Goal: Transaction & Acquisition: Subscribe to service/newsletter

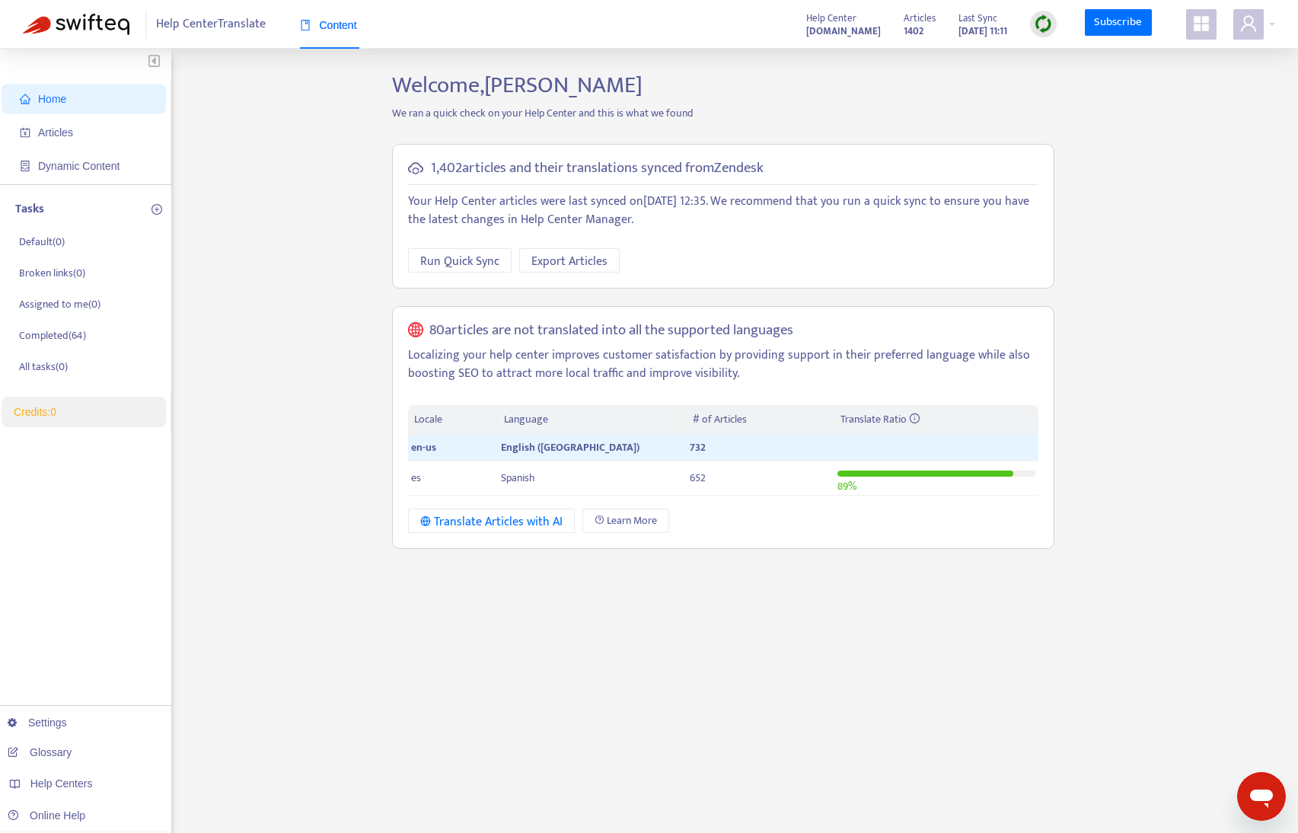
click at [665, 332] on h5 "80 articles are not translated into all the supported languages" at bounding box center [611, 331] width 364 height 18
click at [1261, 45] on div "Help Center Translate Content Help Center support.gpsgate.com Articles 1402 Las…" at bounding box center [649, 24] width 1298 height 49
click at [1256, 34] on span at bounding box center [1249, 24] width 30 height 30
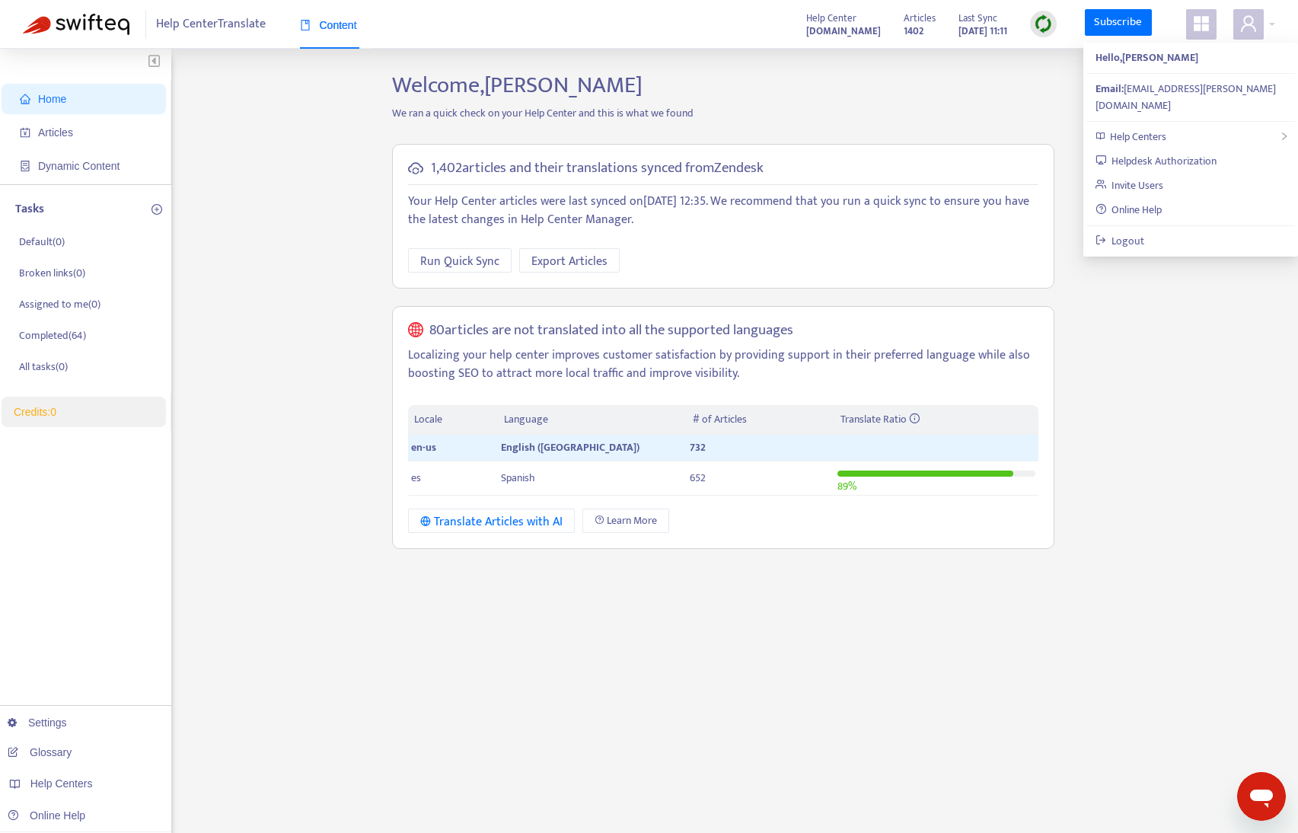
click at [1206, 28] on icon "appstore" at bounding box center [1201, 23] width 15 height 15
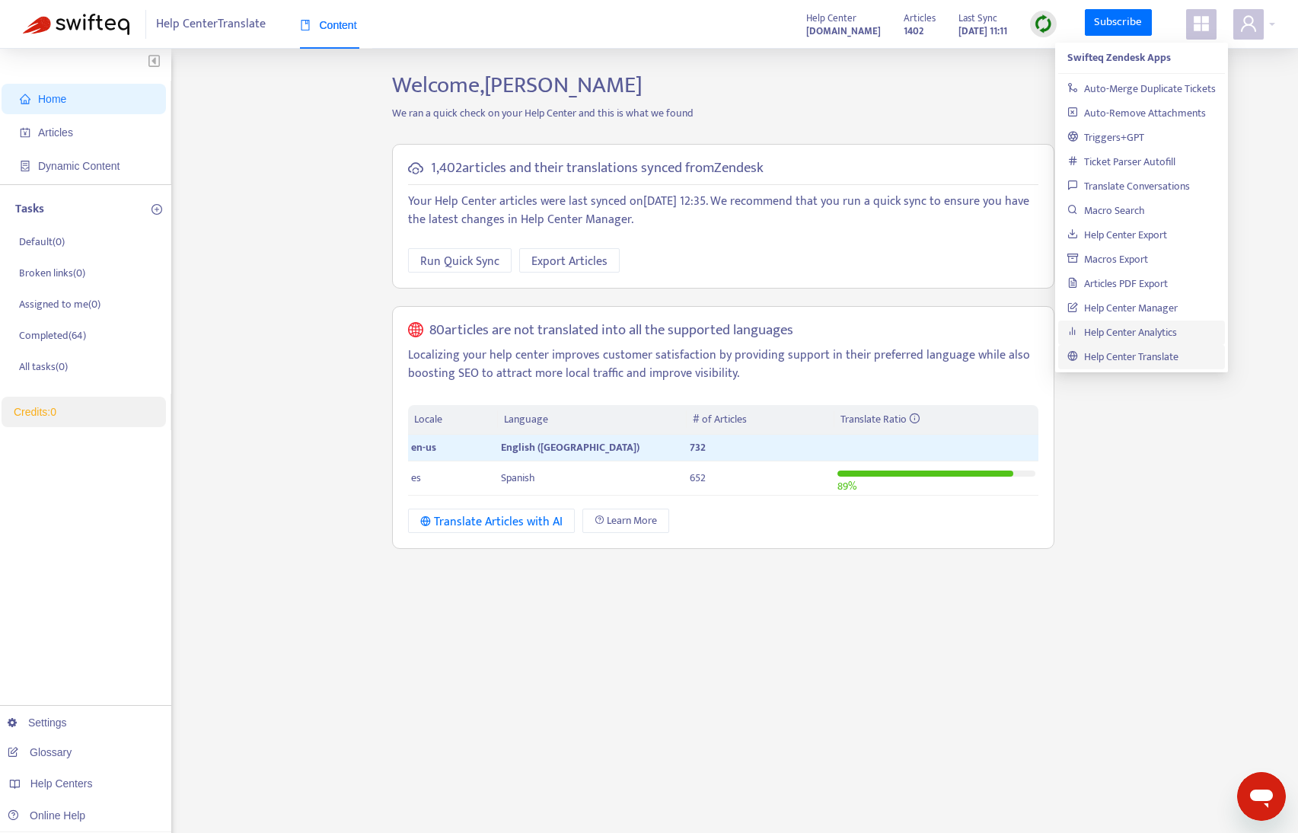
click at [1127, 336] on link "Help Center Analytics" at bounding box center [1123, 333] width 110 height 18
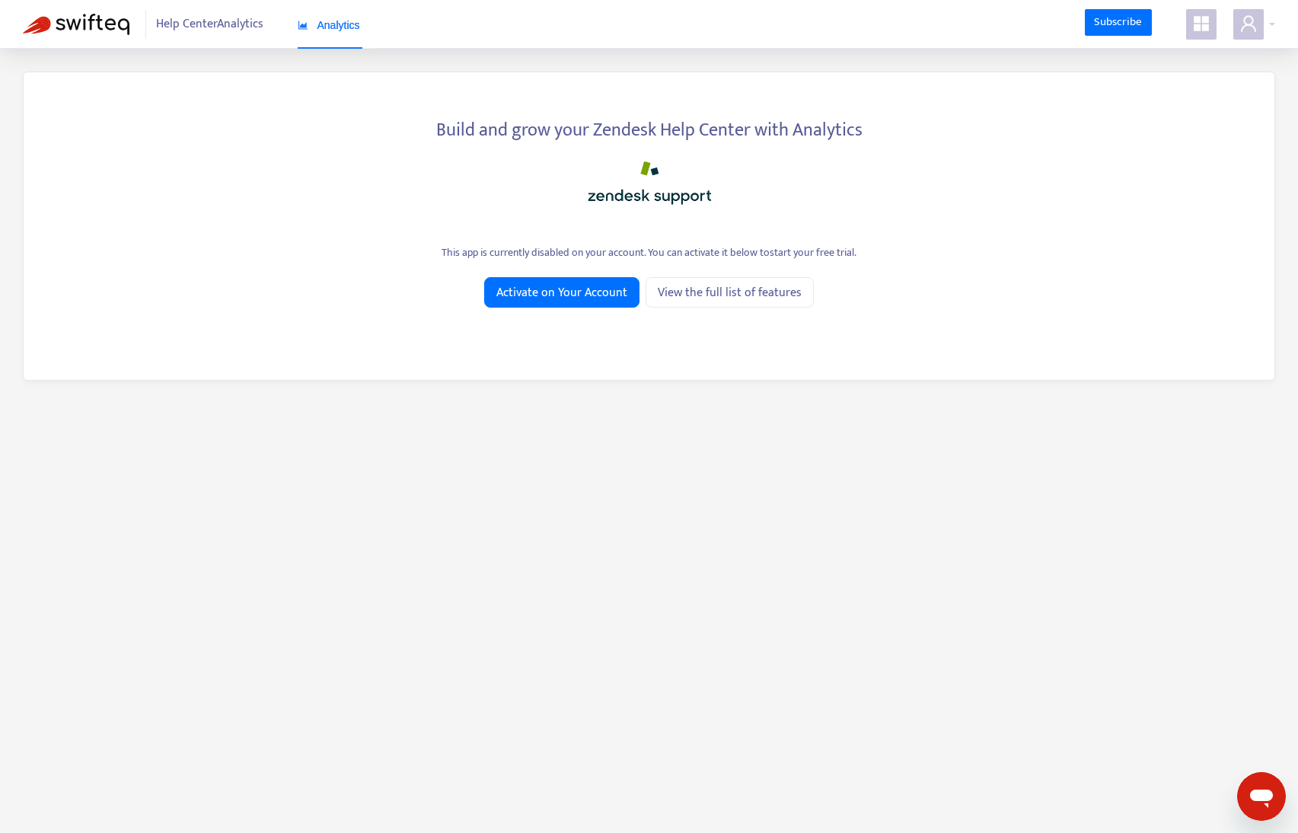
click at [1188, 24] on span at bounding box center [1201, 24] width 30 height 30
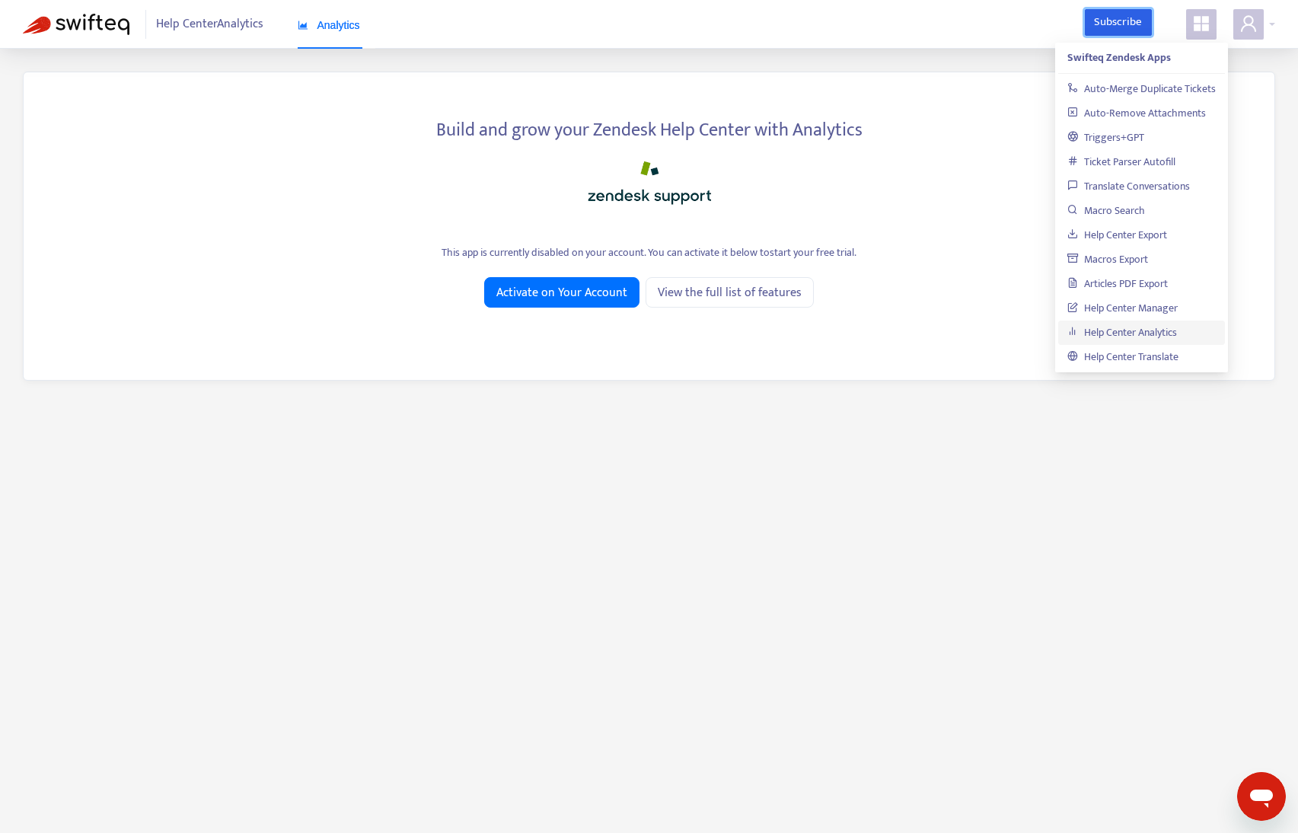
click at [1121, 16] on link "Subscribe" at bounding box center [1118, 22] width 67 height 27
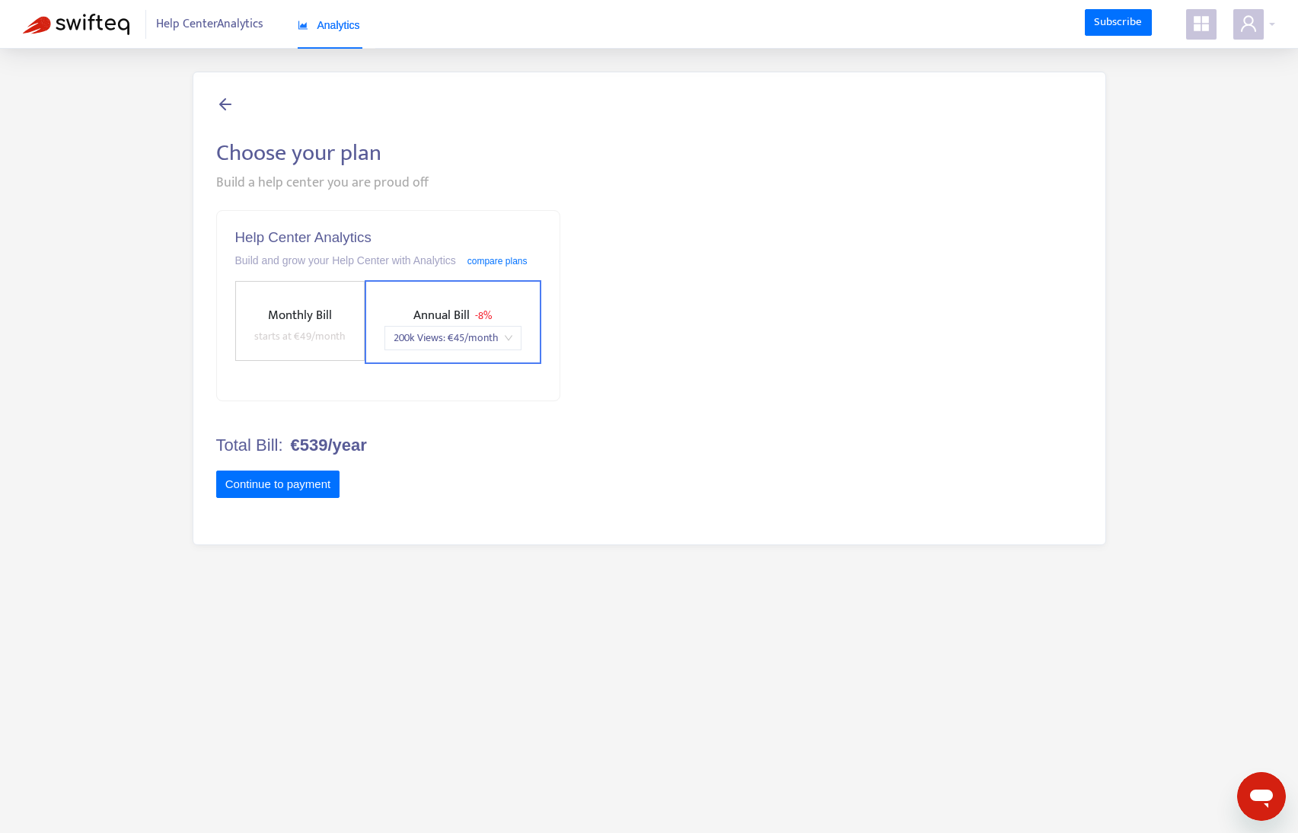
click at [330, 298] on label "Monthly Bill starts at € 49 /month" at bounding box center [299, 321] width 129 height 80
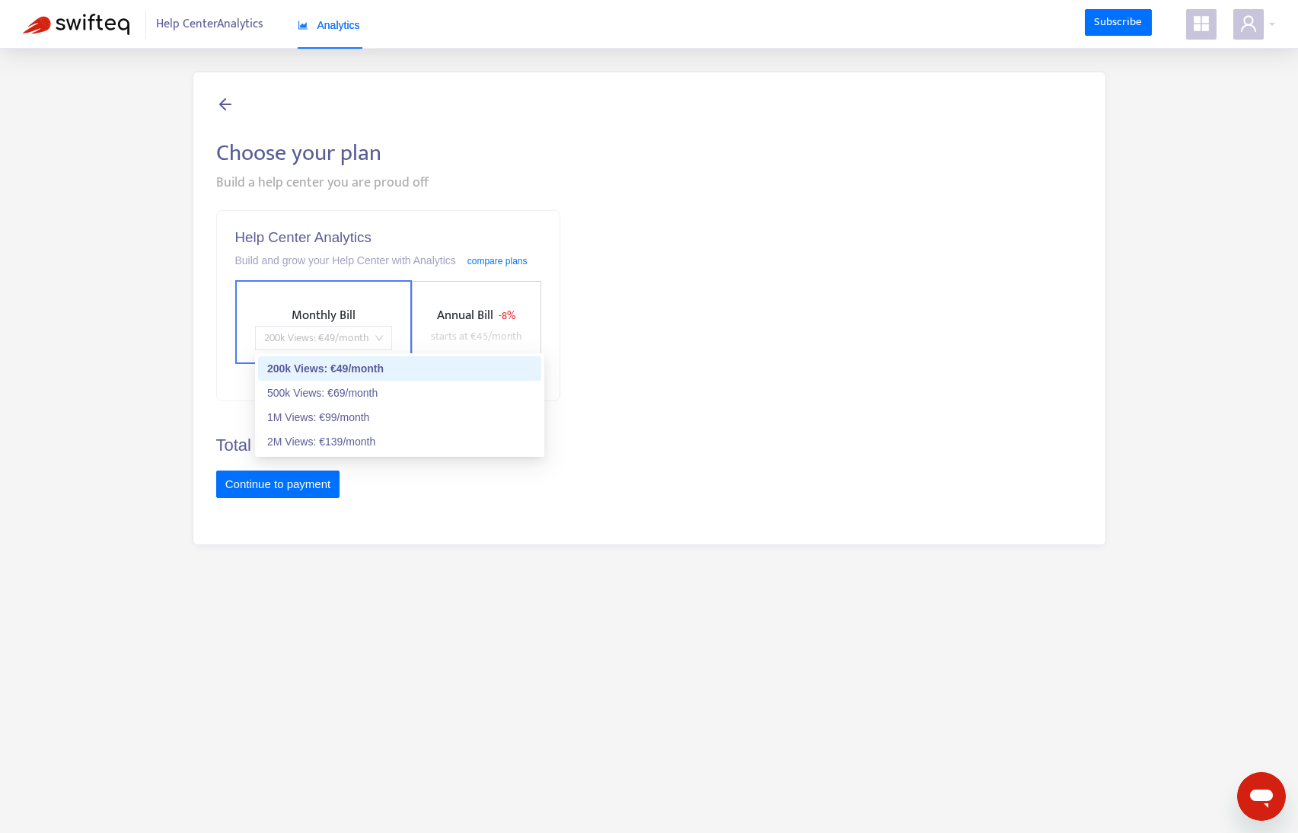
click at [273, 341] on span "200k Views : € 49 /month" at bounding box center [323, 338] width 119 height 23
click at [290, 183] on div "Build a help center you are proud off" at bounding box center [649, 183] width 867 height 21
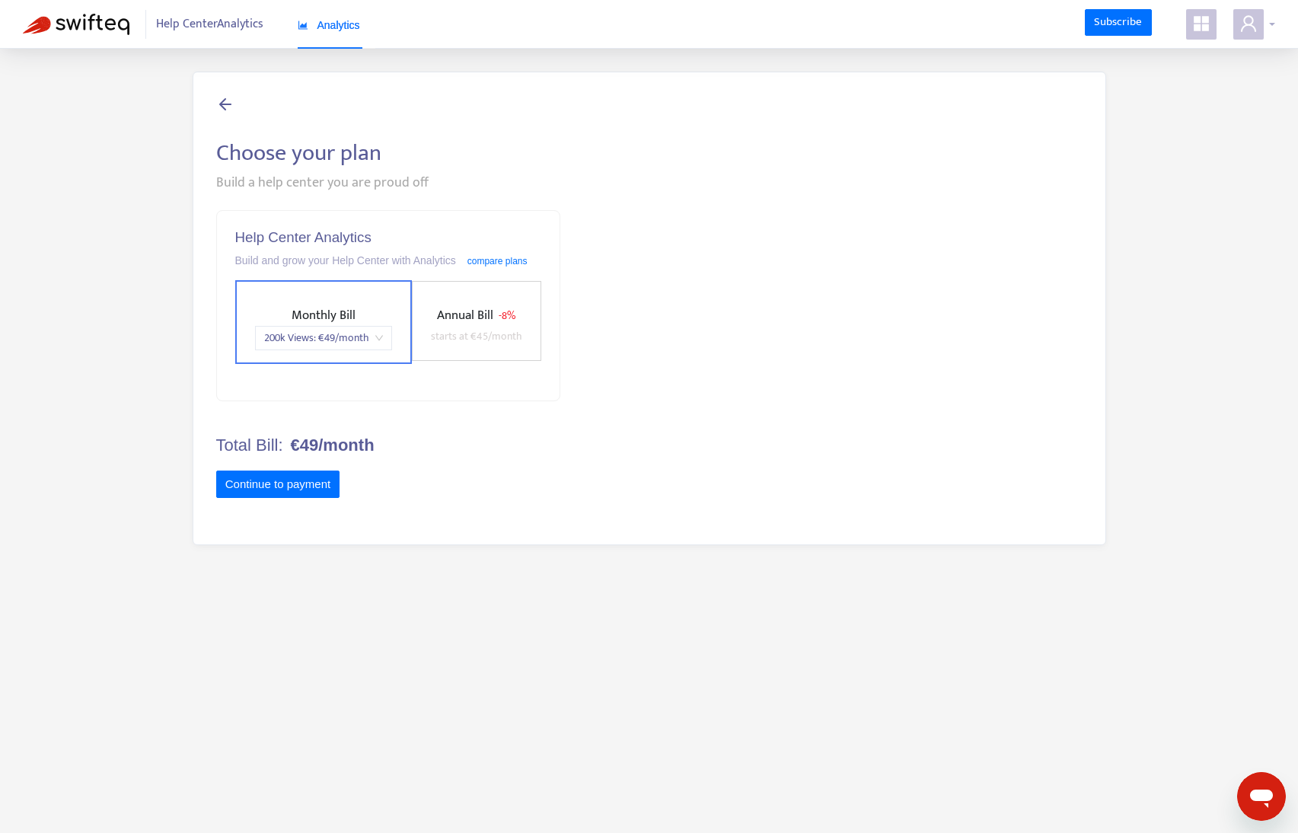
click at [1272, 37] on div at bounding box center [1255, 24] width 42 height 30
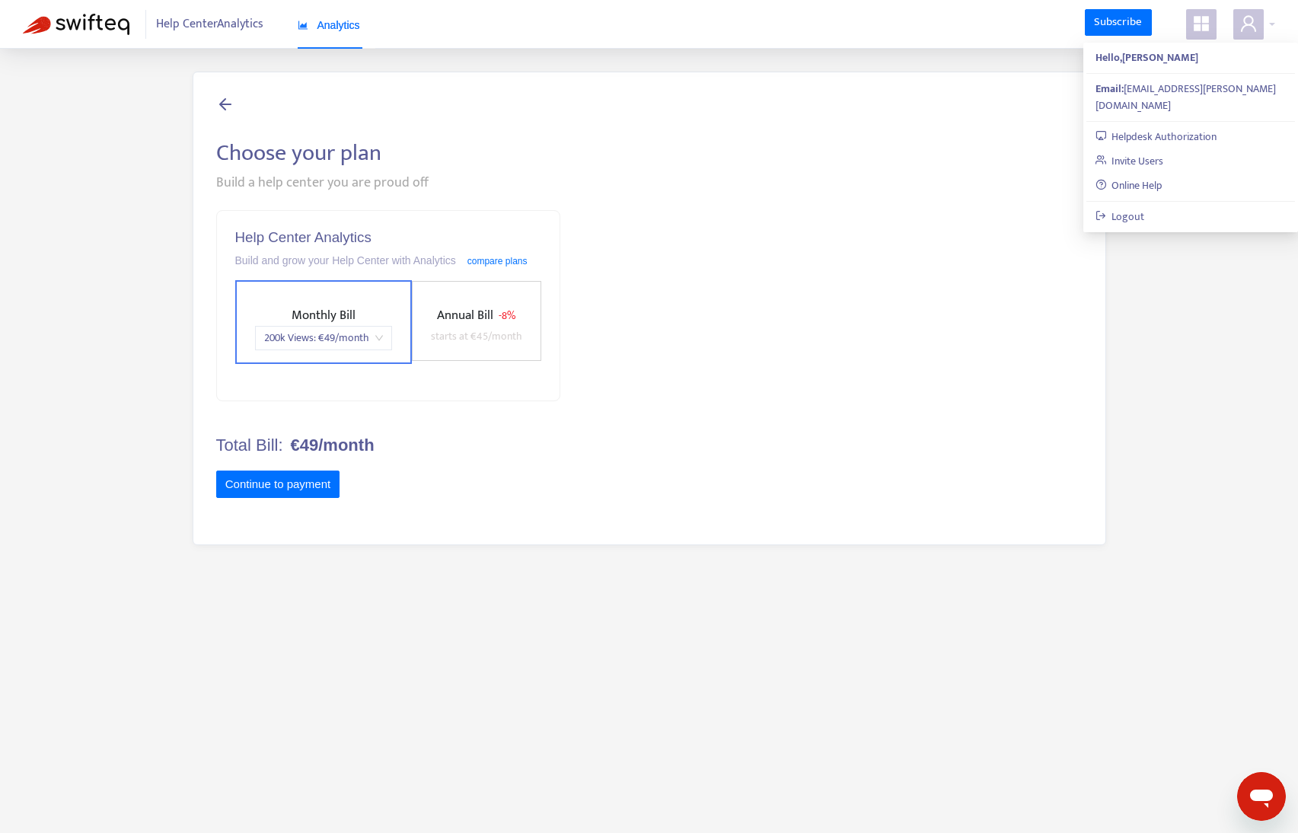
click at [1196, 20] on icon "appstore" at bounding box center [1201, 23] width 15 height 15
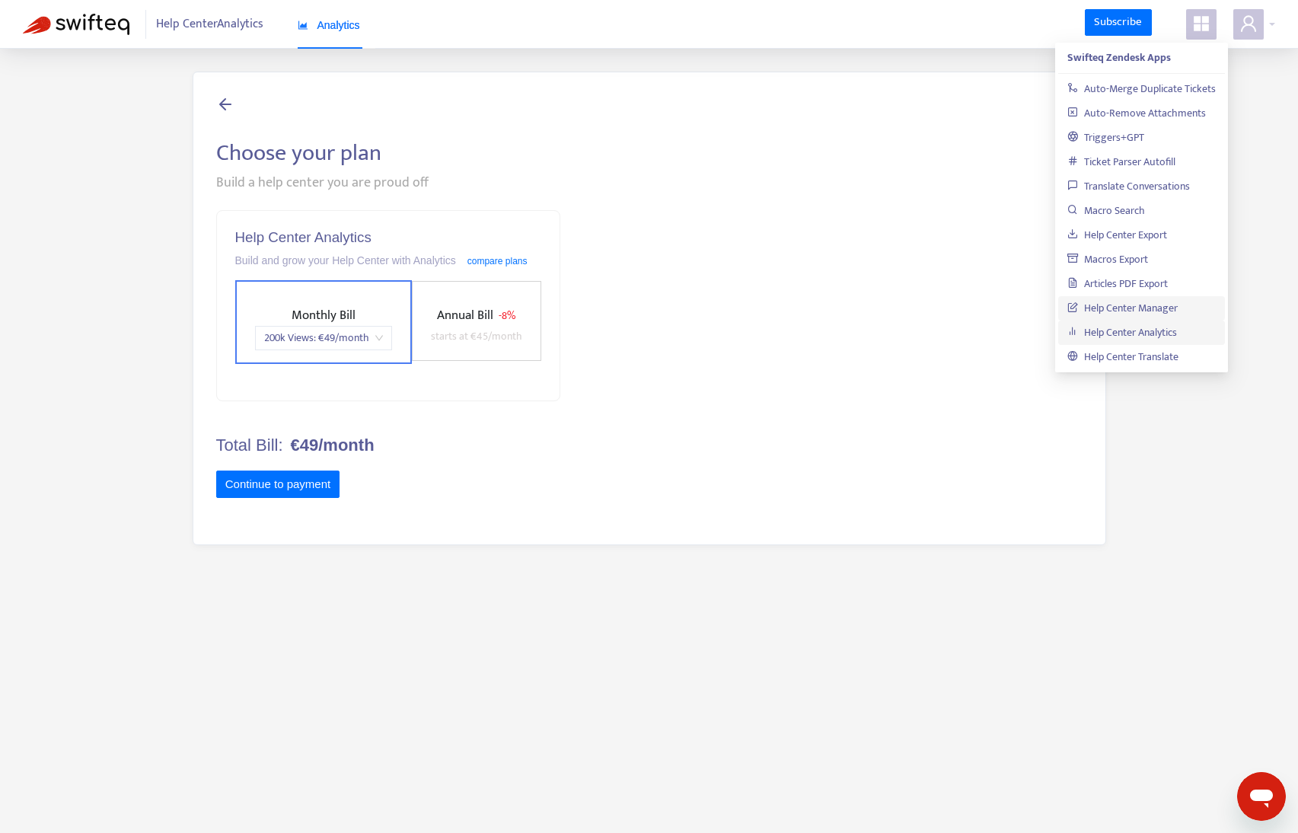
click at [1136, 317] on link "Help Center Manager" at bounding box center [1123, 308] width 110 height 18
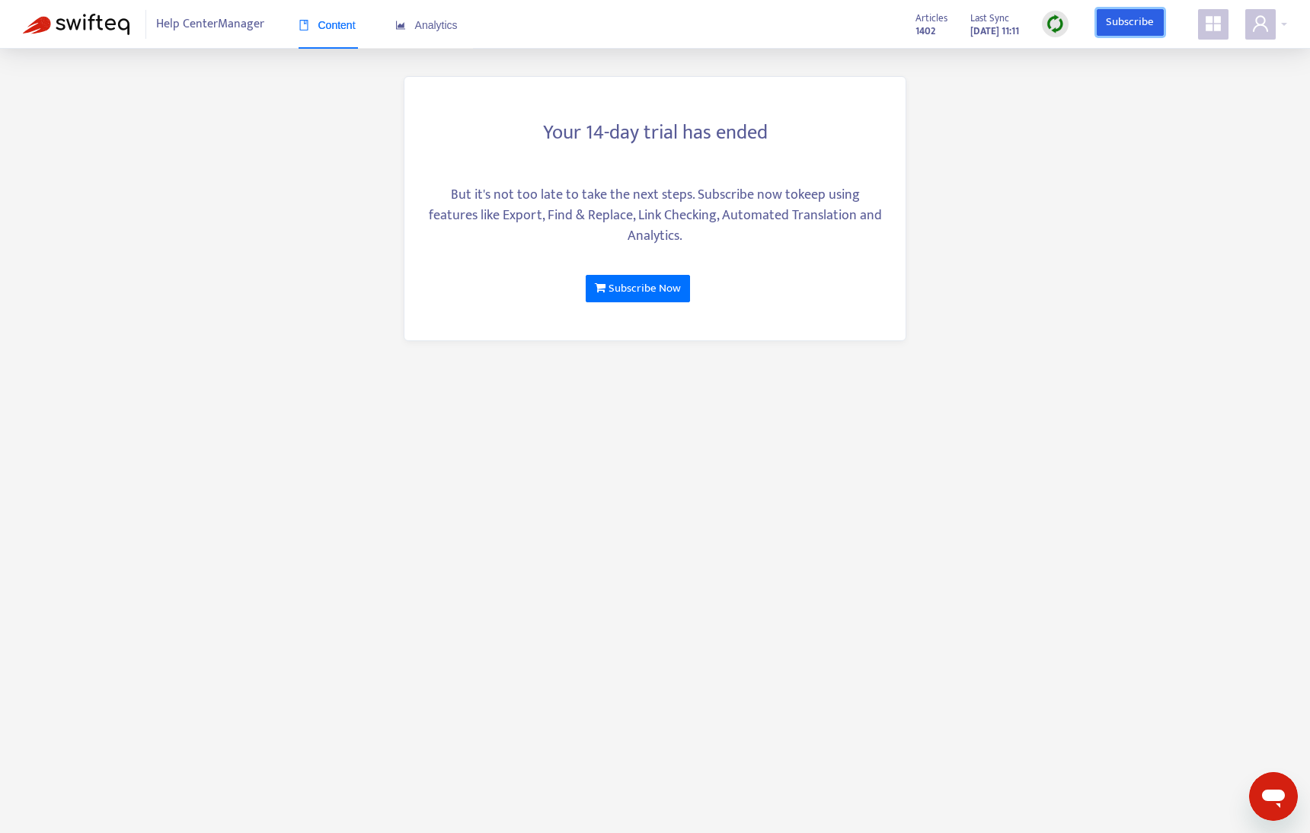
click at [1128, 18] on link "Subscribe" at bounding box center [1130, 22] width 67 height 27
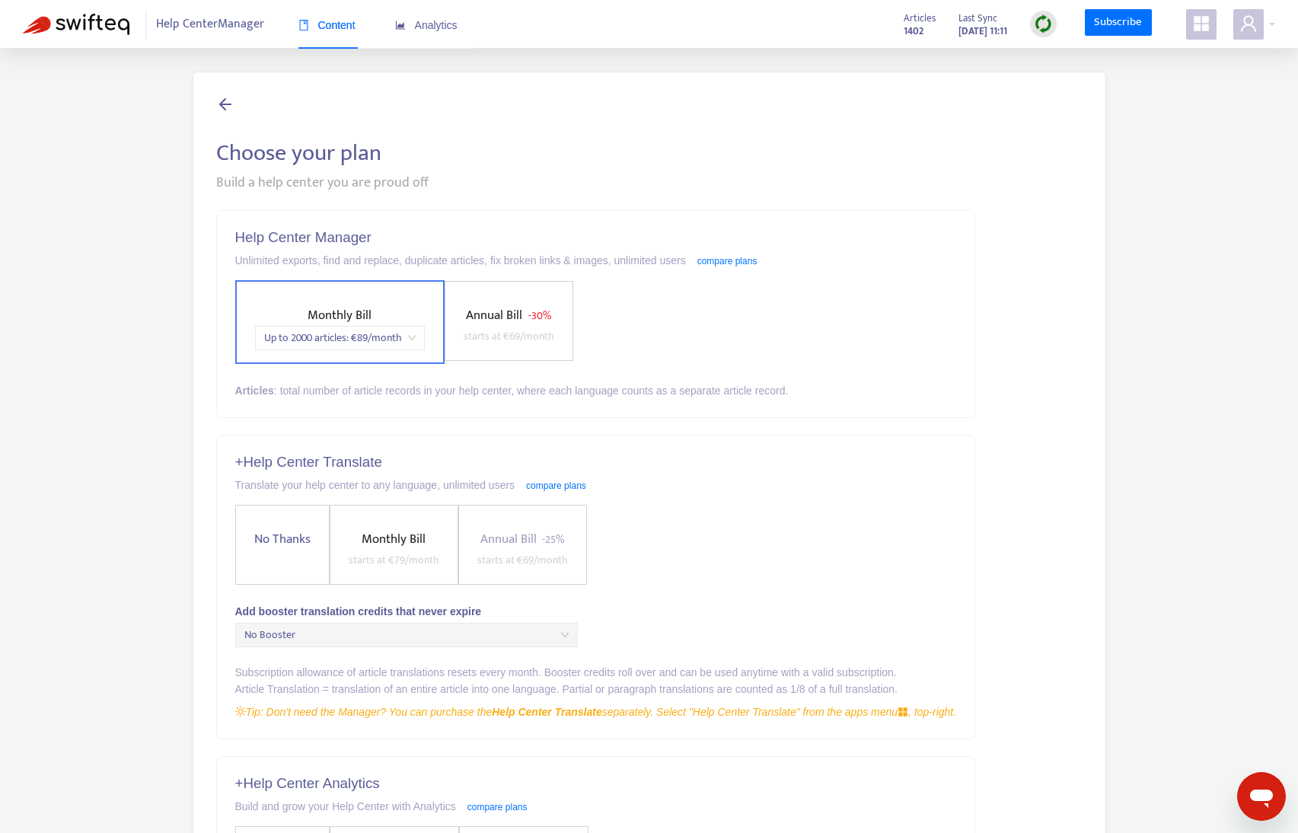
click at [303, 343] on span "Up to 2000 articles : € 89 /month" at bounding box center [340, 338] width 152 height 23
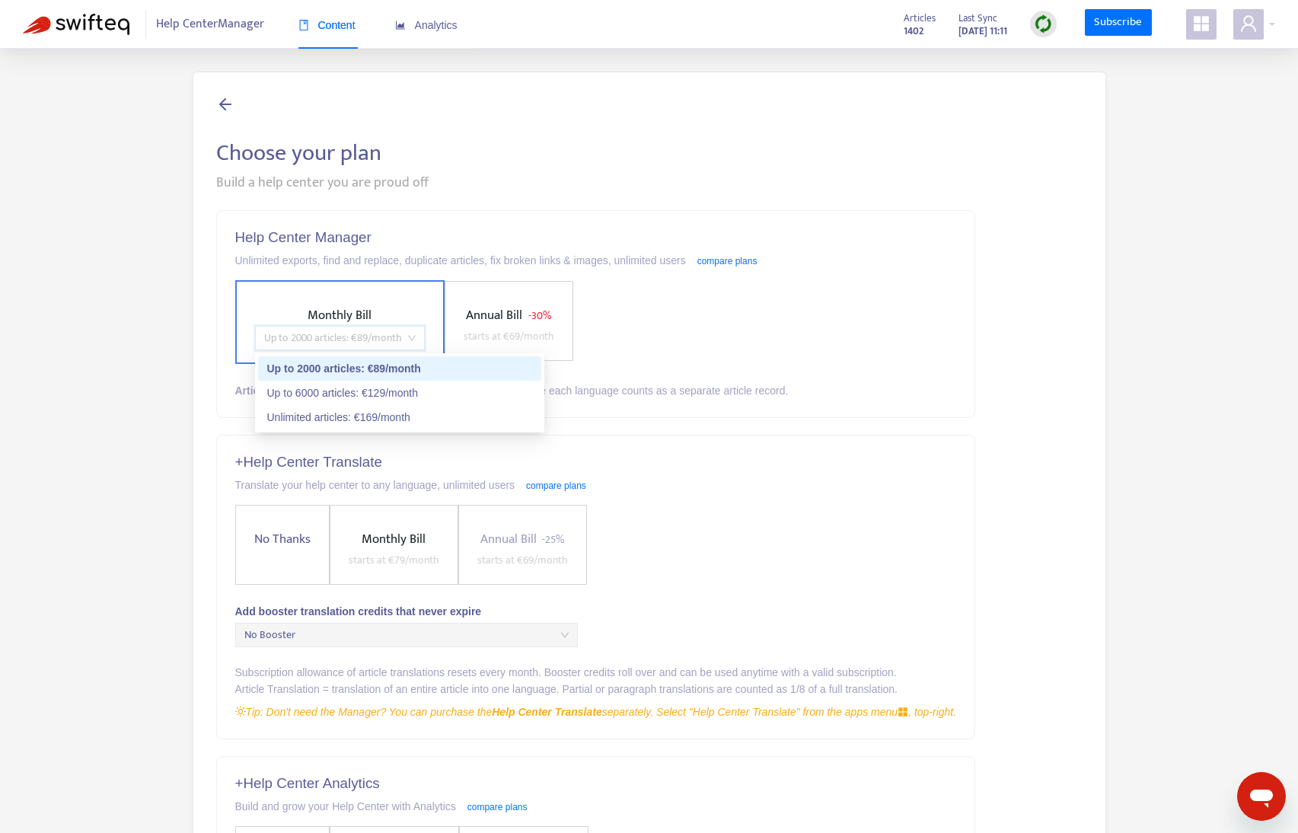
click at [345, 369] on div "Up to 2000 articles : € 89 /month" at bounding box center [399, 368] width 265 height 17
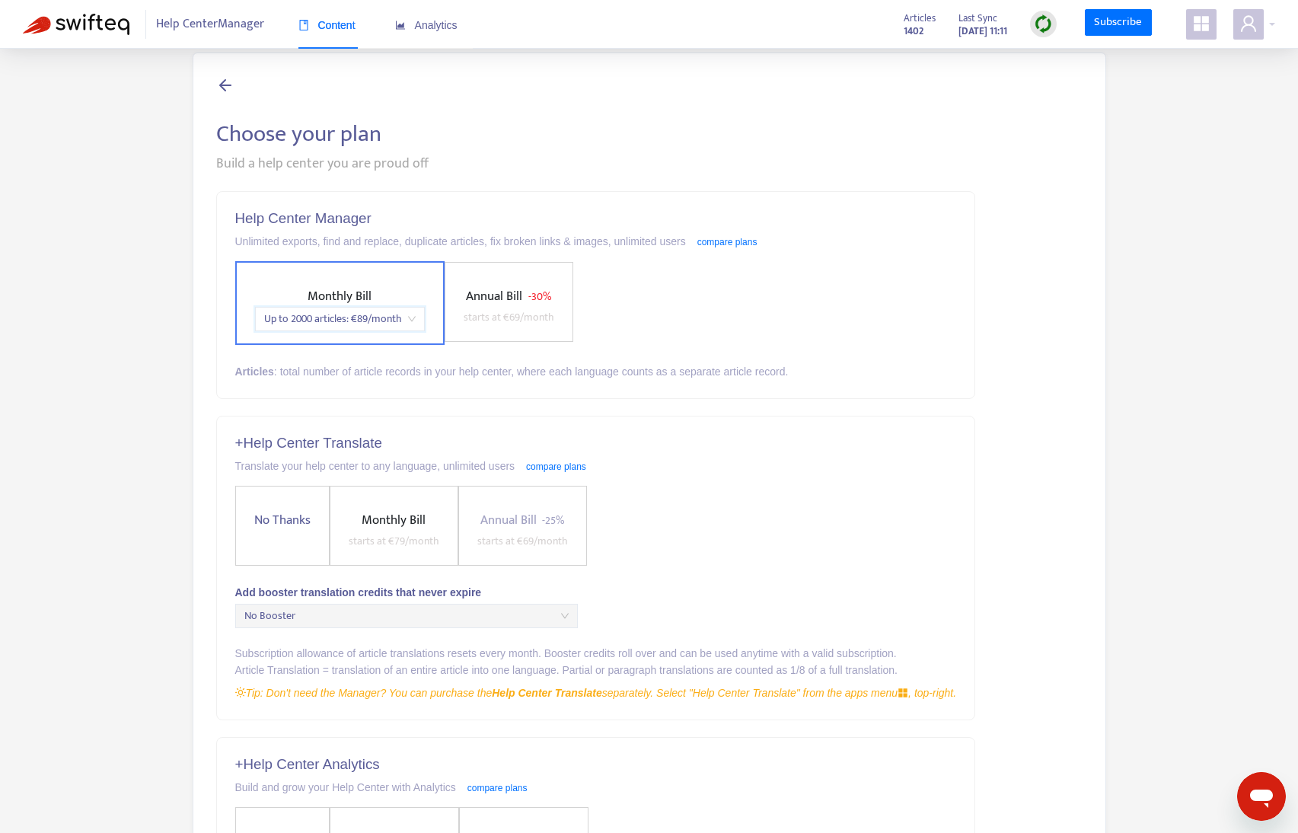
scroll to position [20, 0]
click at [397, 537] on span "starts at € 79 /month" at bounding box center [394, 540] width 91 height 18
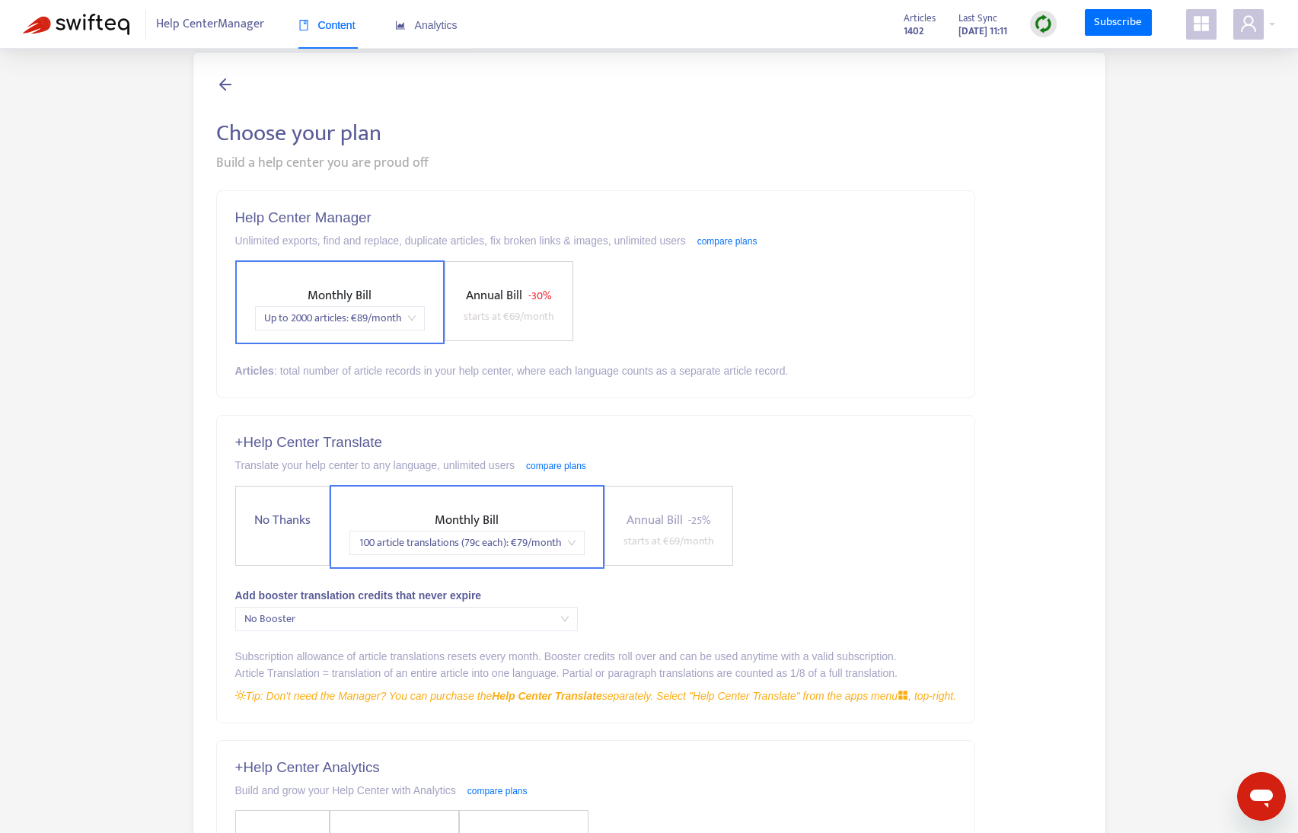
click at [439, 544] on span "100 article translations (79c each) : € 79 /month" at bounding box center [467, 542] width 217 height 23
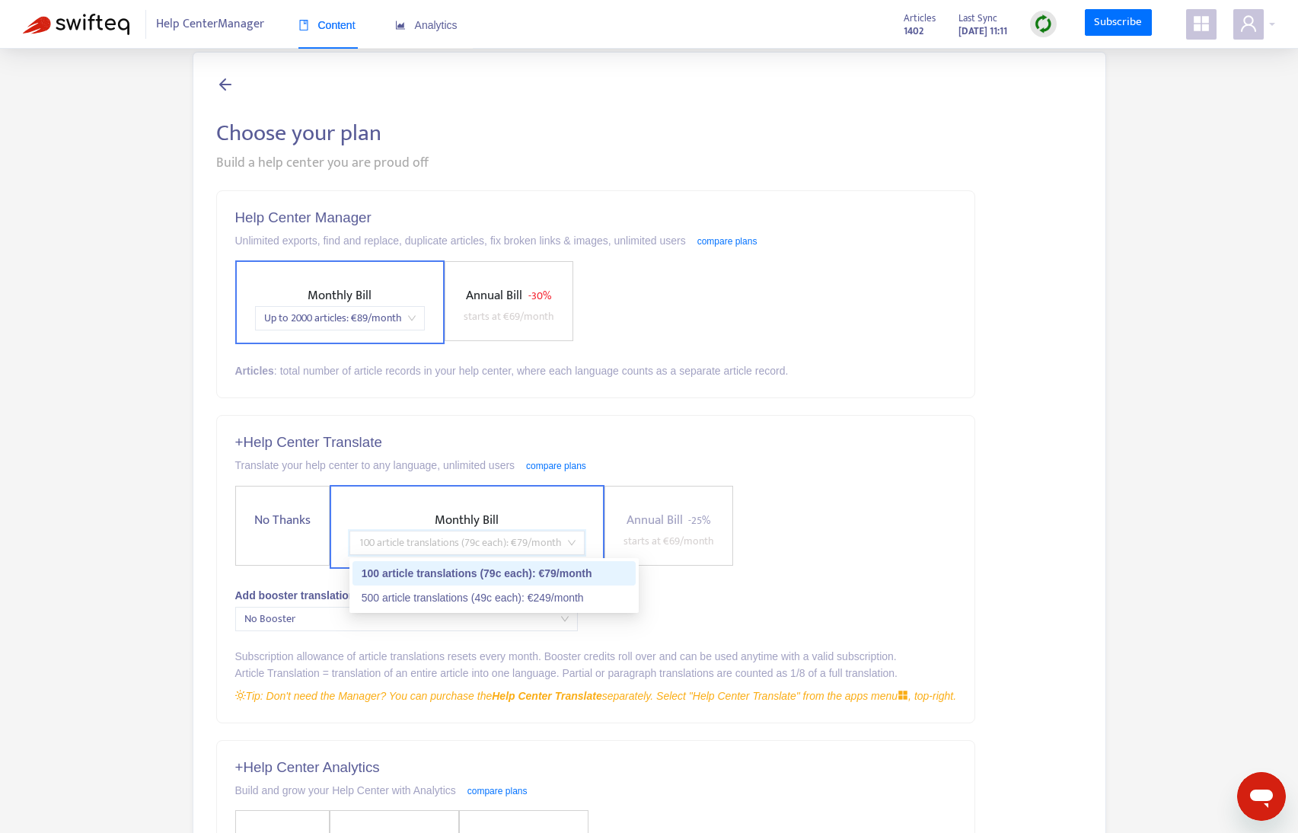
click at [439, 544] on span "100 article translations (79c each) : € 79 /month" at bounding box center [467, 542] width 217 height 23
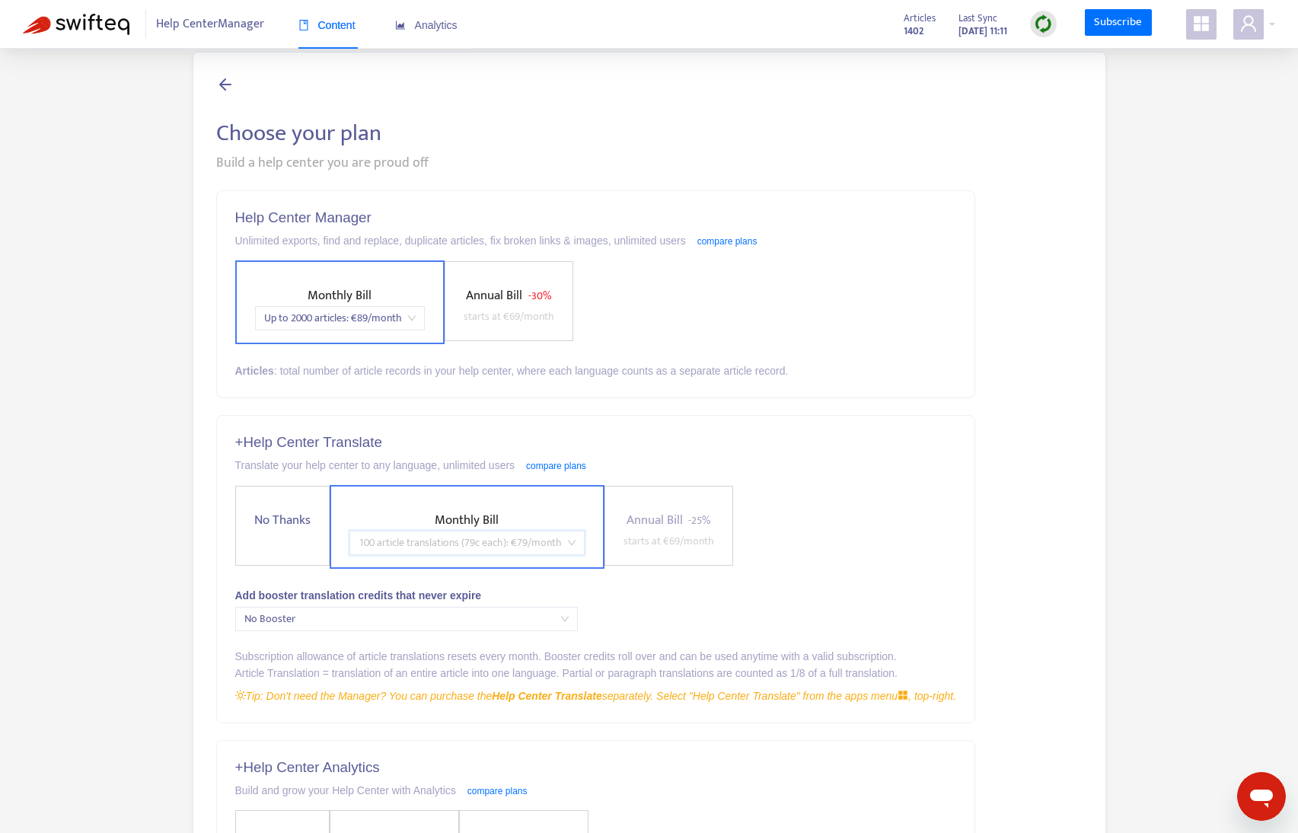
click at [436, 544] on span "100 article translations (79c each) : € 79 /month" at bounding box center [467, 542] width 217 height 23
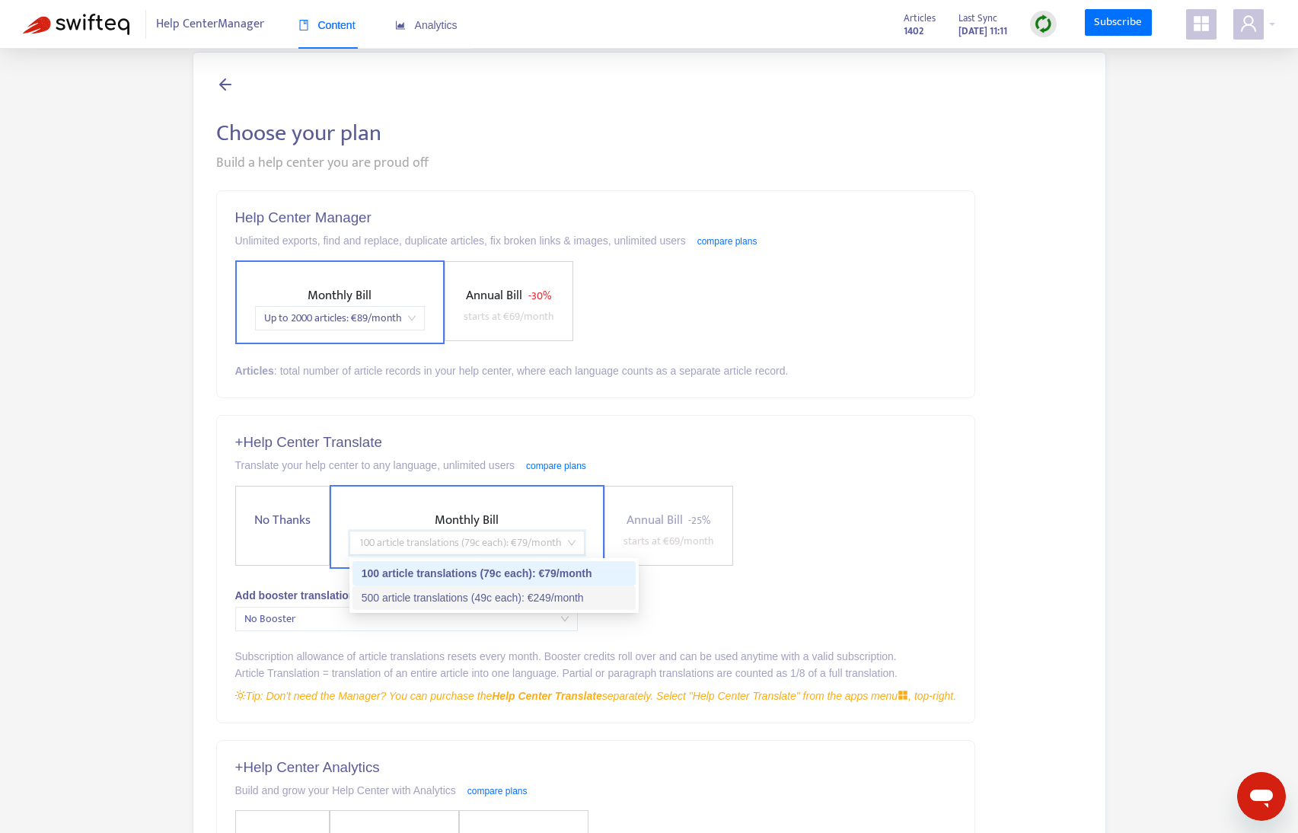
click at [366, 599] on div "500 article translations (49c each) : € 249 /month" at bounding box center [494, 597] width 265 height 17
click at [391, 537] on span "500 article translations (49c each) : € 249 /month" at bounding box center [470, 542] width 222 height 23
click at [395, 598] on div "500 article translations (49c each) : € 249 /month" at bounding box center [494, 597] width 265 height 17
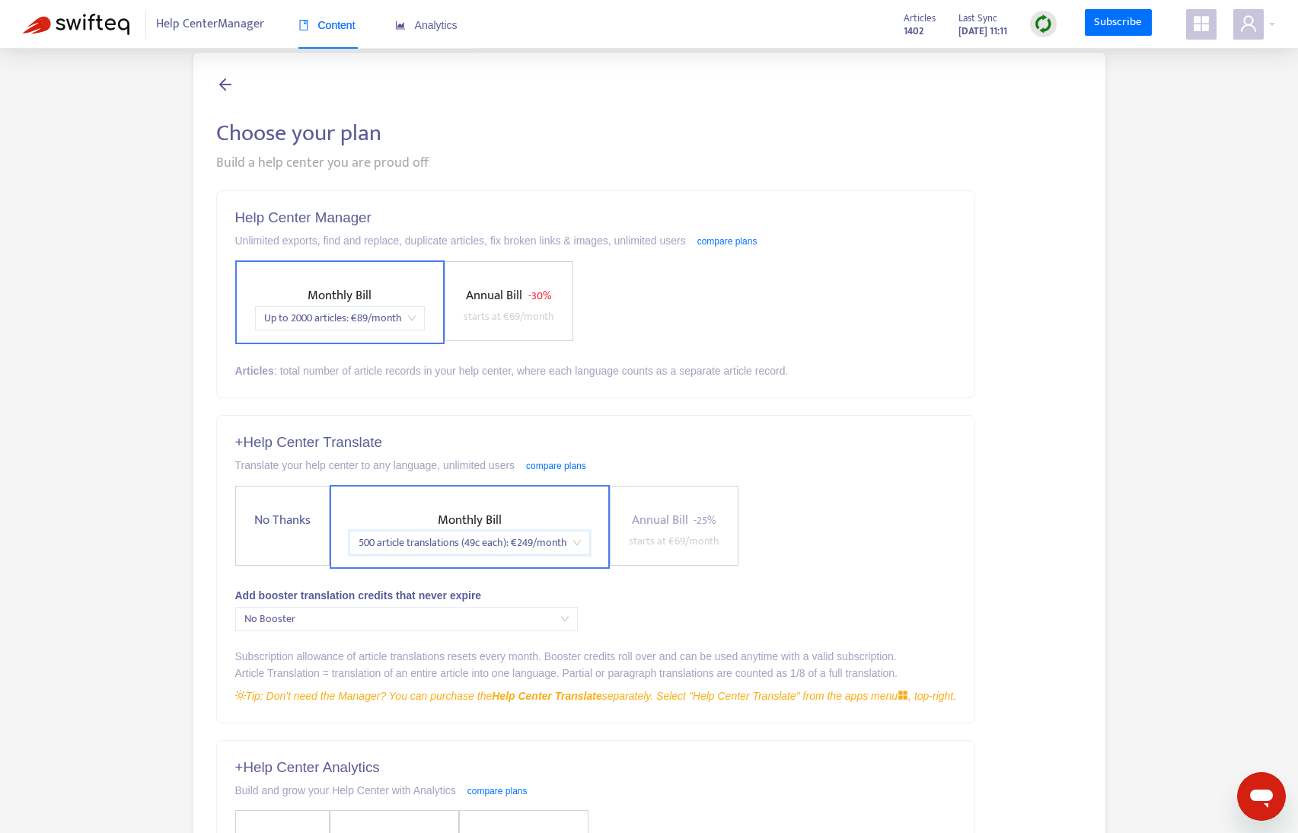
click at [410, 551] on span "500 article translations (49c each) : € 249 /month" at bounding box center [470, 542] width 222 height 23
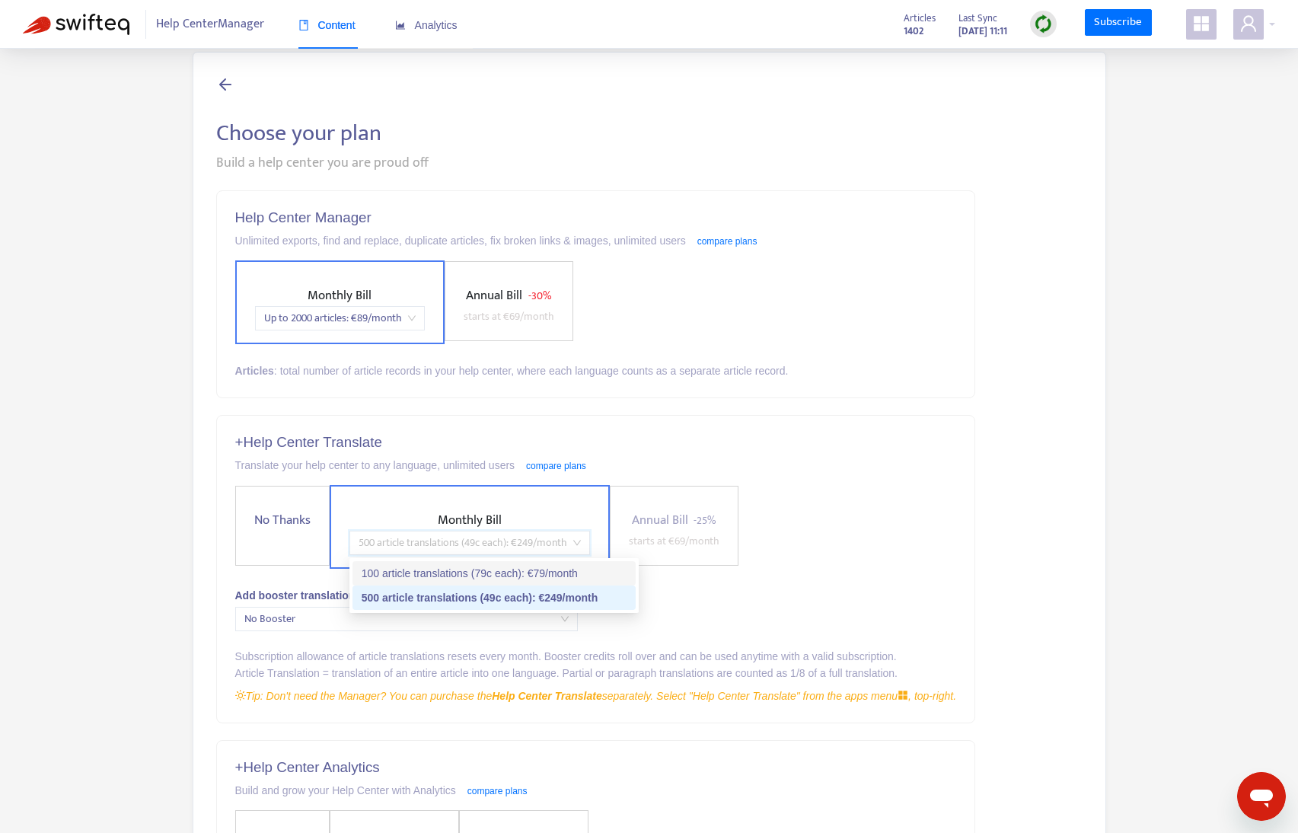
click at [410, 573] on div "100 article translations (79c each) : € 79 /month" at bounding box center [494, 573] width 265 height 17
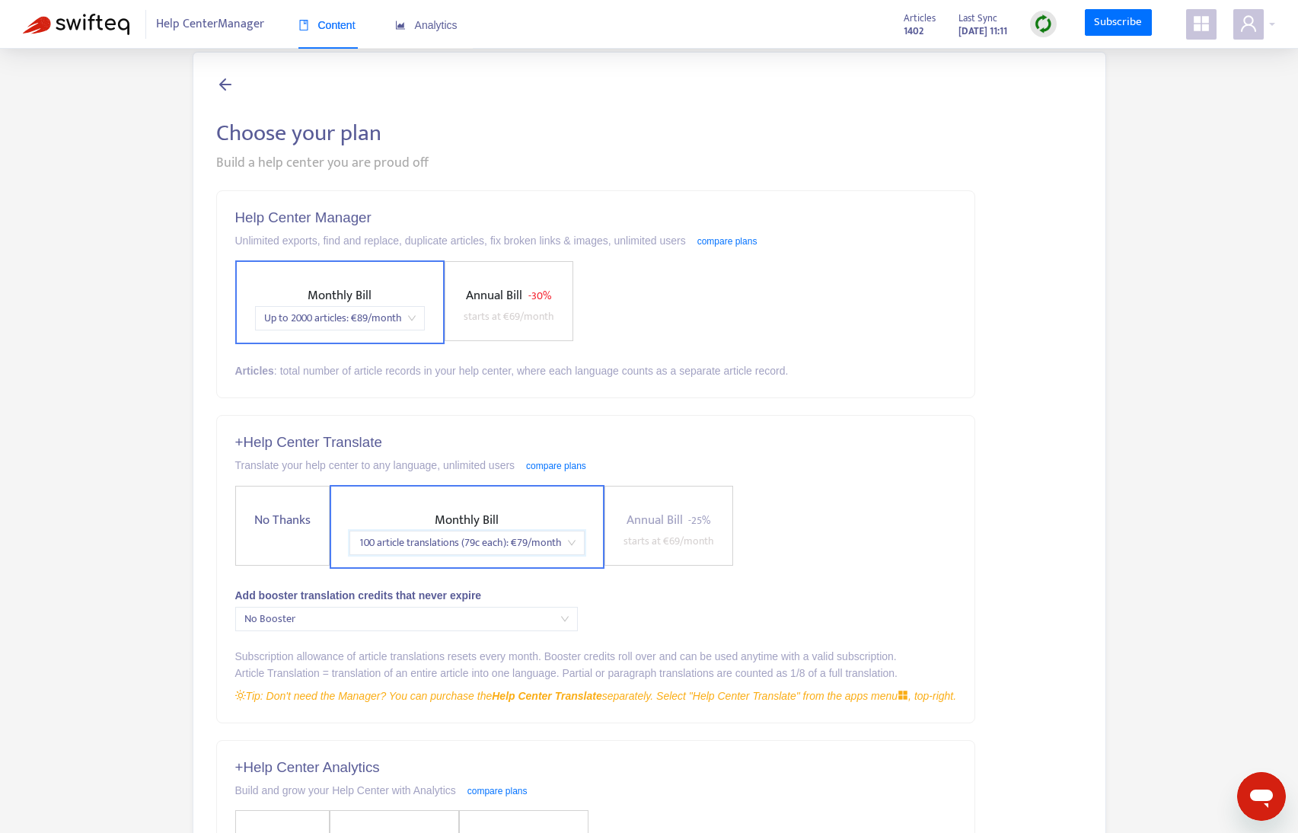
click at [413, 549] on span "100 article translations (79c each) : € 79 /month" at bounding box center [467, 542] width 217 height 23
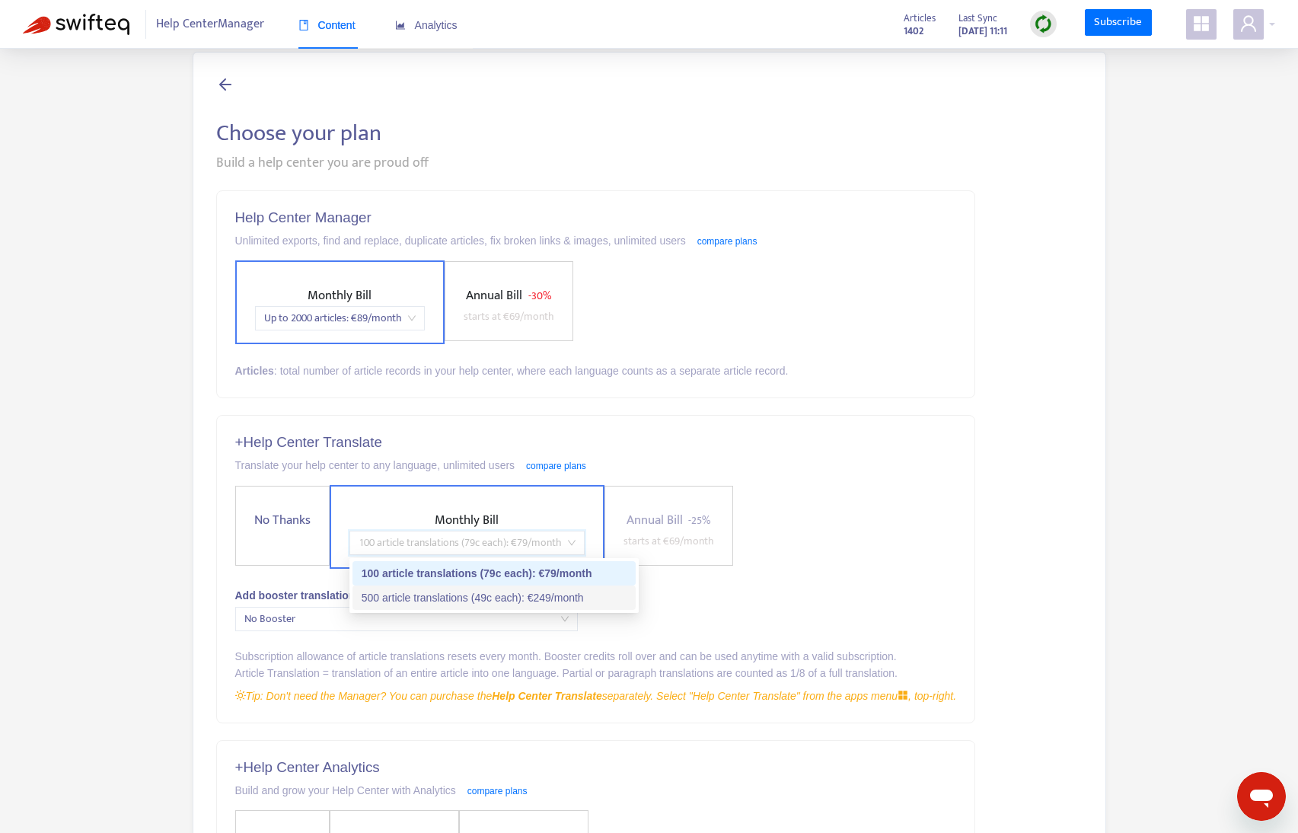
click at [413, 592] on div "500 article translations (49c each) : € 249 /month" at bounding box center [494, 597] width 265 height 17
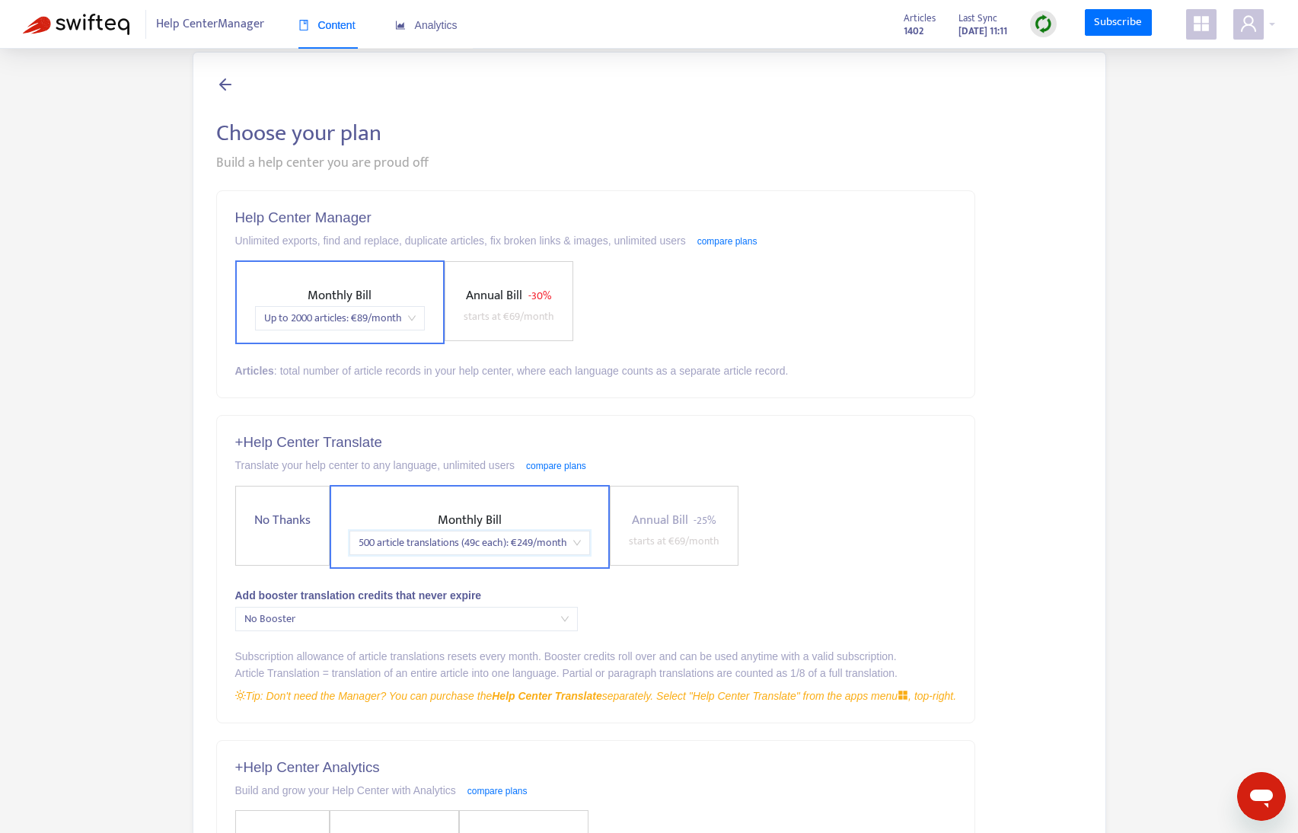
click at [391, 508] on label "Monthly Bill price_1RJyidEnBfbTVKDSawCs7z5p 500 article translations (49c each)…" at bounding box center [470, 527] width 280 height 84
click at [391, 508] on label "Monthly Bill 100 article translations (79c each) : € 79 /month" at bounding box center [467, 527] width 275 height 84
drag, startPoint x: 394, startPoint y: 541, endPoint x: 397, endPoint y: 554, distance: 12.6
click at [393, 543] on span "100 article translations (79c each) : € 79 /month" at bounding box center [467, 542] width 217 height 23
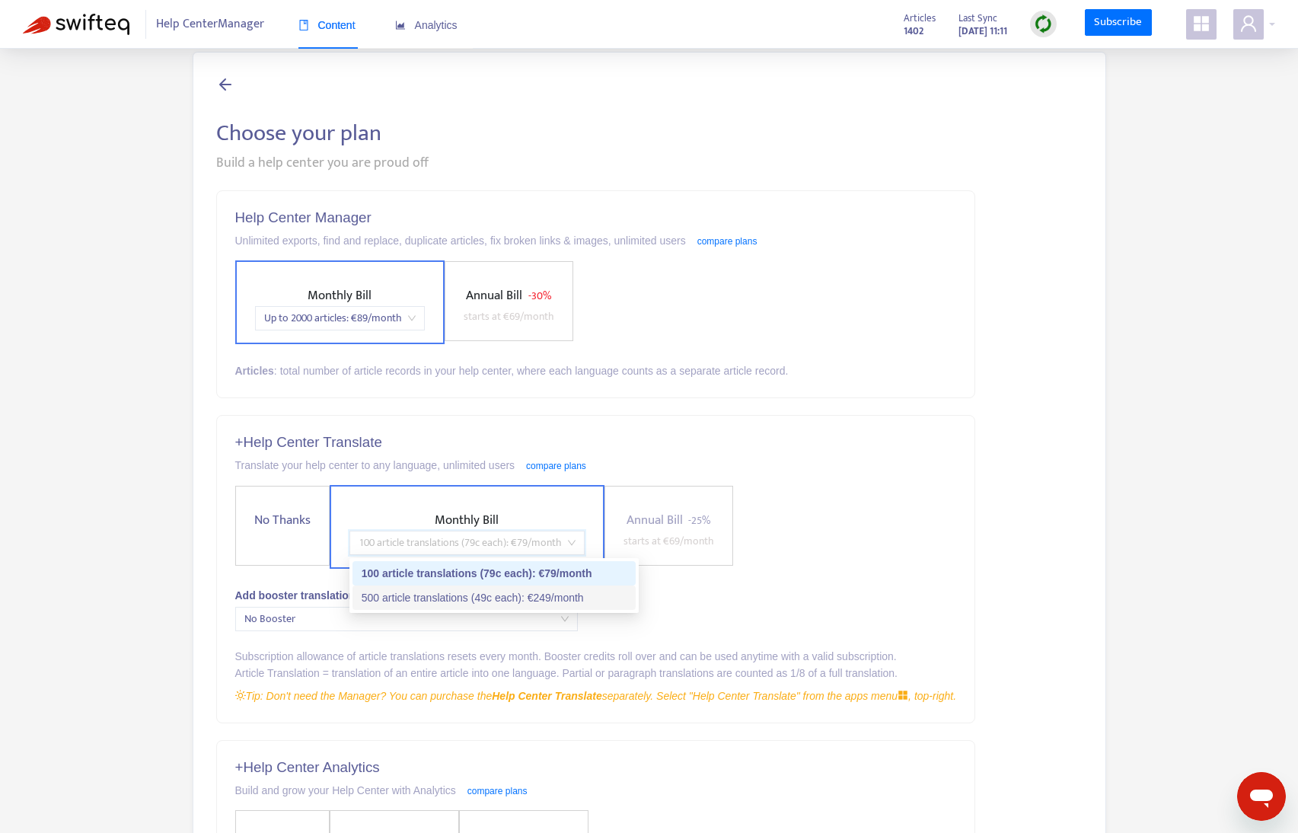
click at [399, 592] on div "500 article translations (49c each) : € 249 /month" at bounding box center [494, 597] width 265 height 17
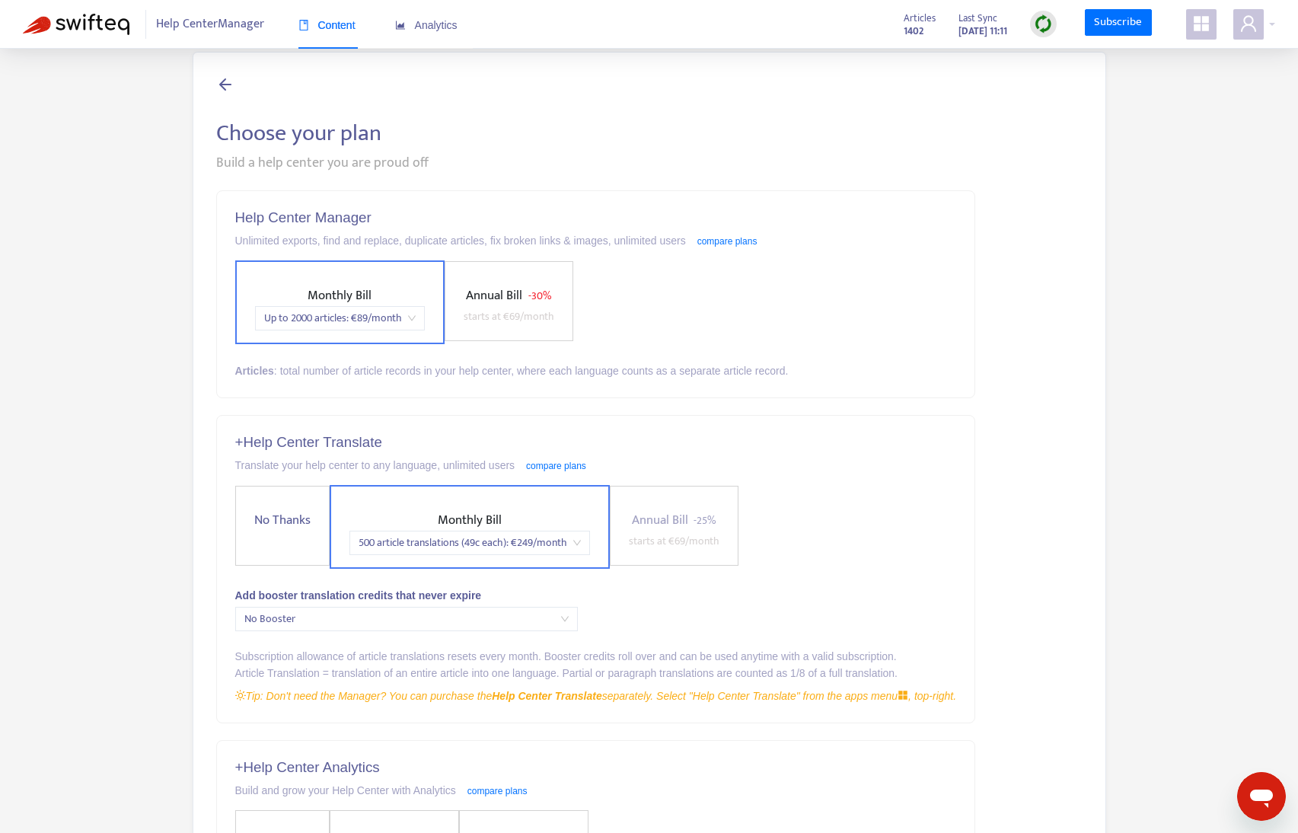
click at [397, 581] on div "+ Help Center Translate Translate your help center to any language, unlimited u…" at bounding box center [596, 569] width 758 height 306
click at [416, 547] on span "500 article translations (49c each) : € 249 /month" at bounding box center [470, 542] width 222 height 23
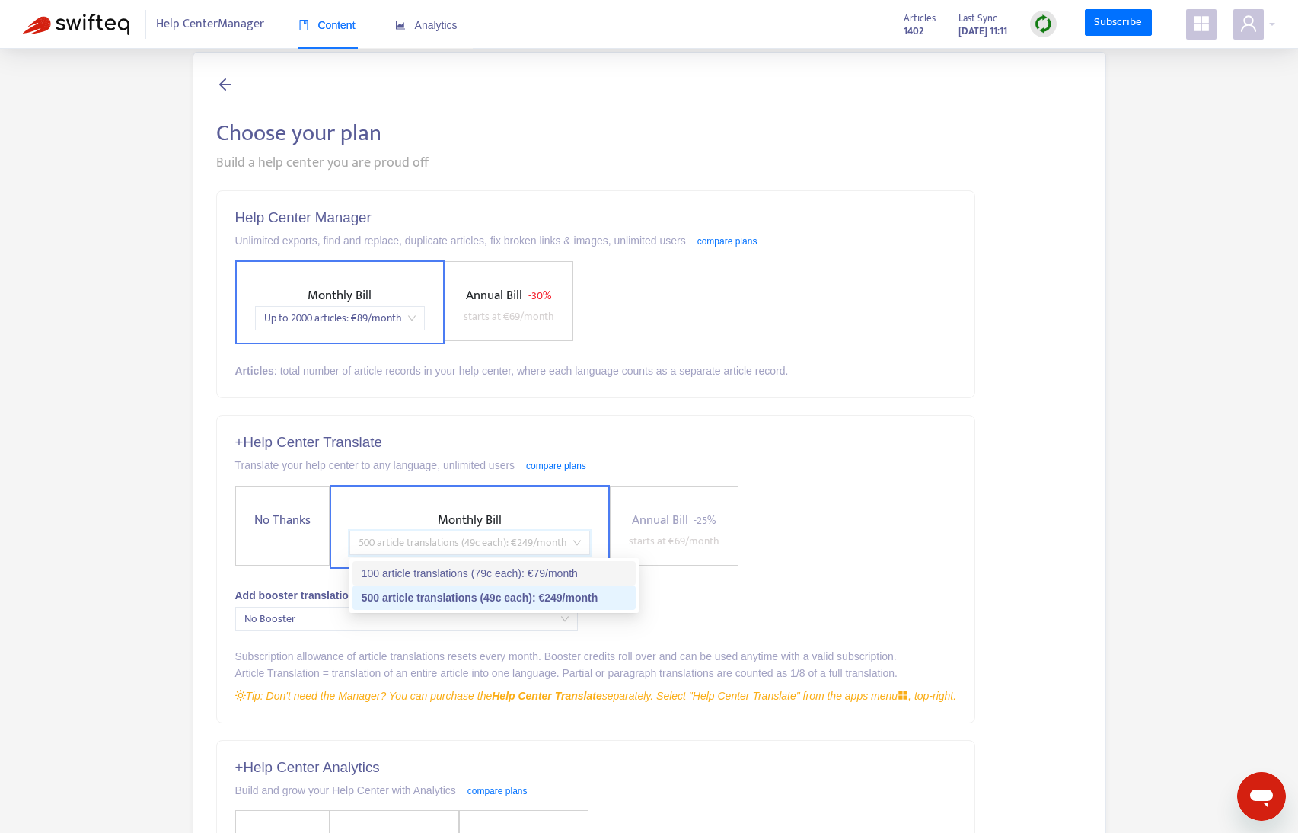
click at [410, 580] on div "100 article translations (79c each) : € 79 /month" at bounding box center [494, 573] width 265 height 17
click at [421, 534] on span "100 article translations (79c each) : € 79 /month" at bounding box center [467, 542] width 217 height 23
click at [516, 80] on div at bounding box center [649, 85] width 867 height 21
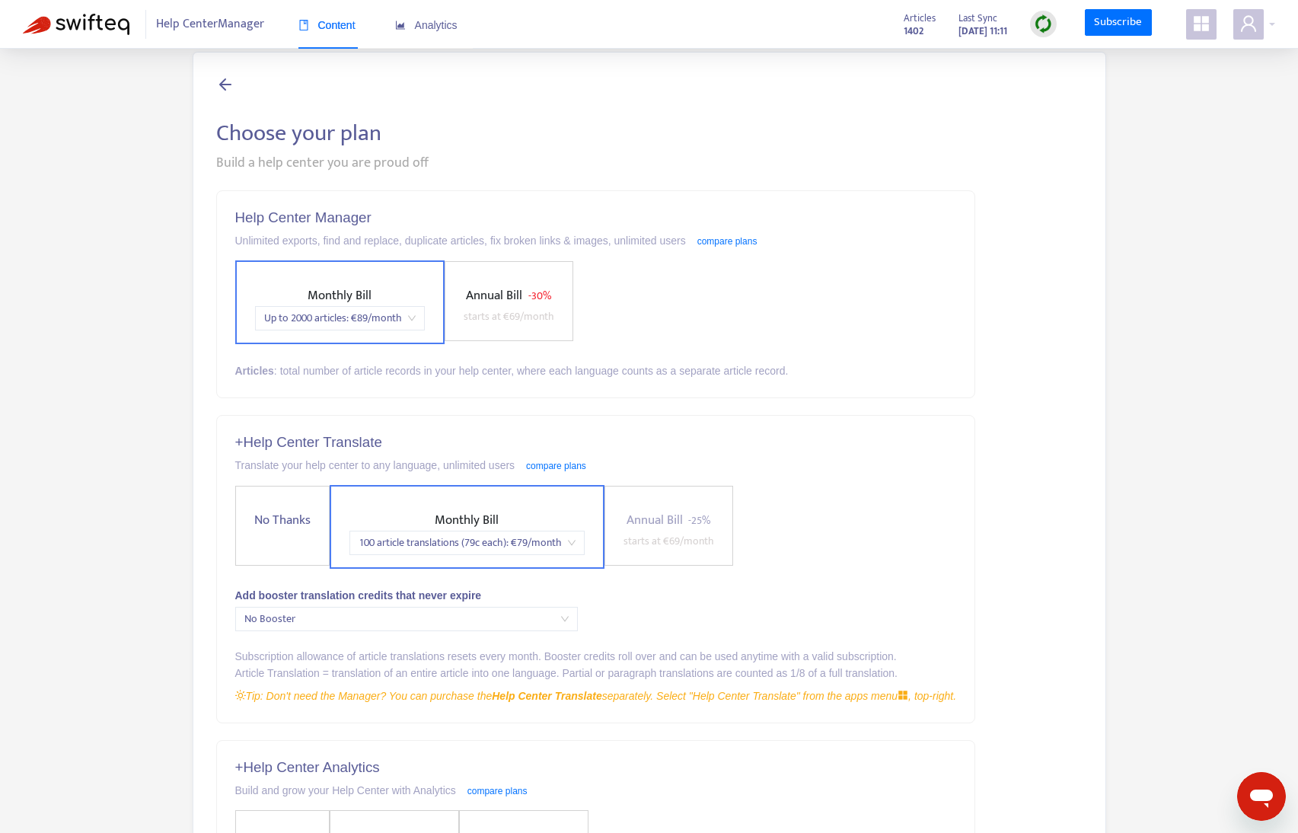
click at [444, 544] on span "100 article translations (79c each) : € 79 /month" at bounding box center [467, 542] width 217 height 23
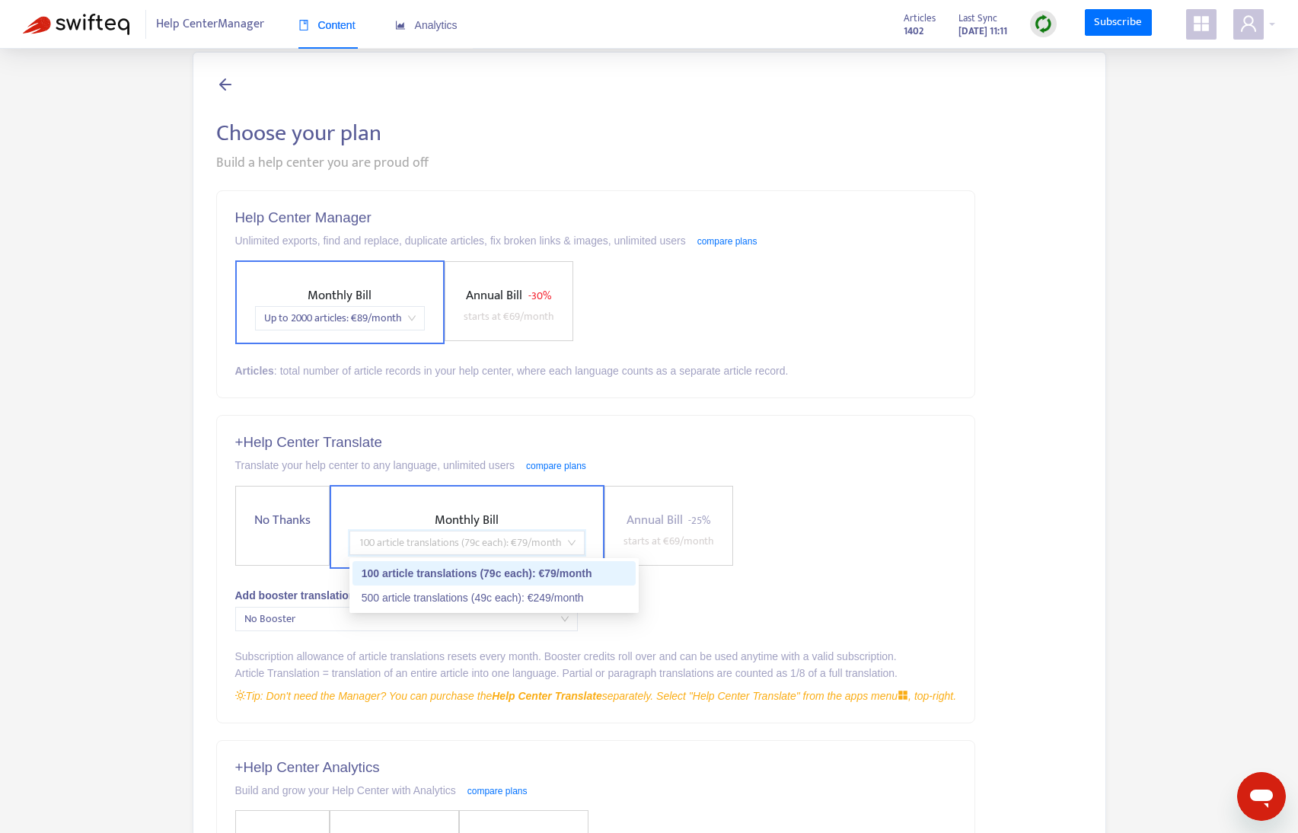
click at [370, 576] on div "100 article translations (79c each) : € 79 /month" at bounding box center [494, 573] width 265 height 17
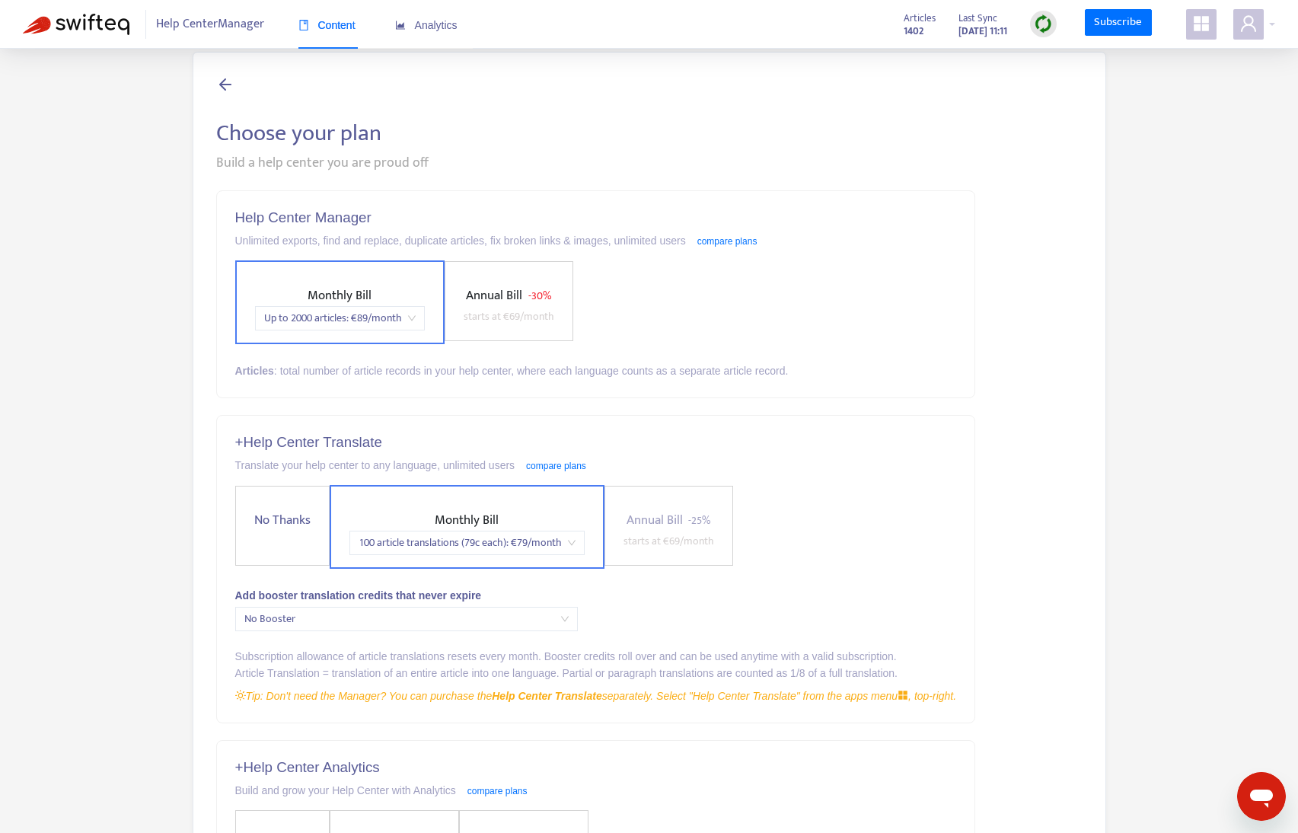
click at [383, 424] on div "+ Help Center Translate Translate your help center to any language, unlimited u…" at bounding box center [596, 569] width 758 height 306
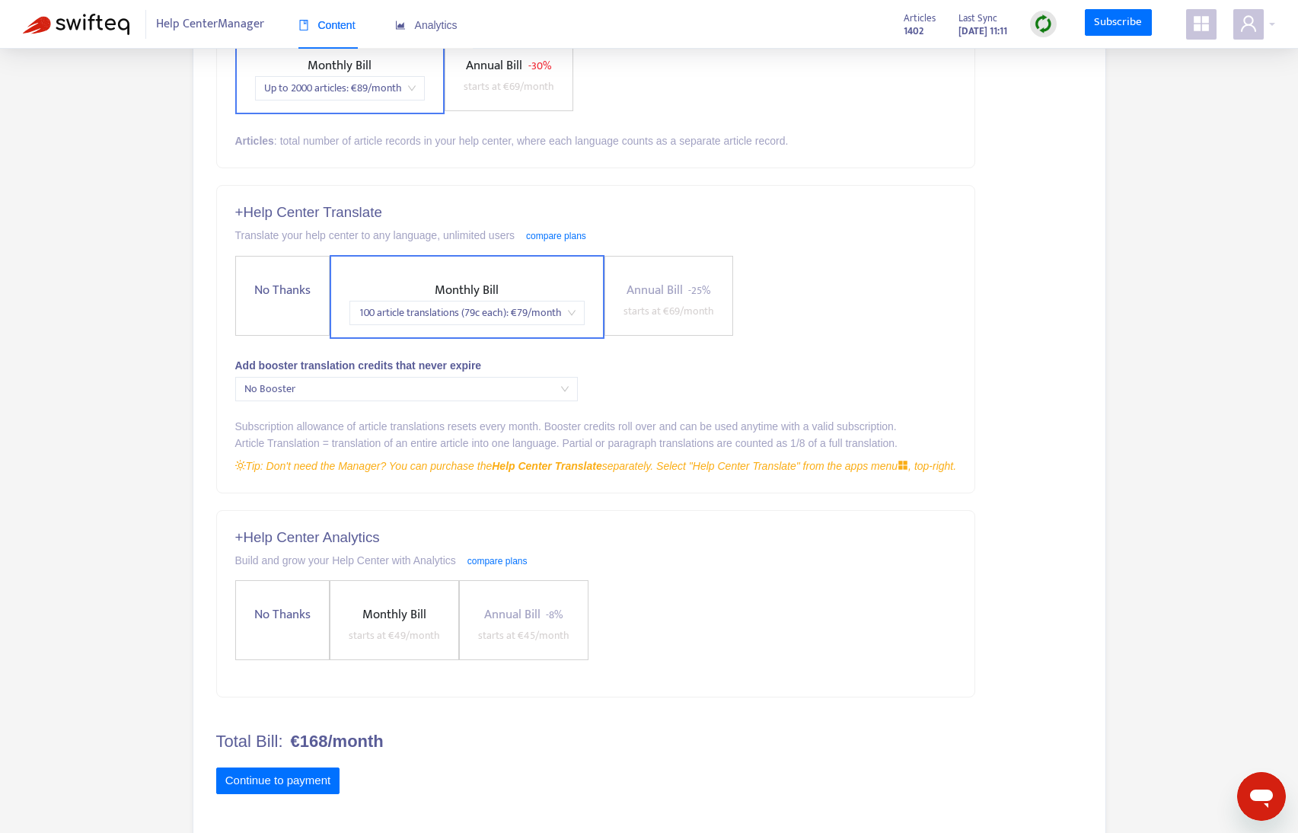
scroll to position [0, 0]
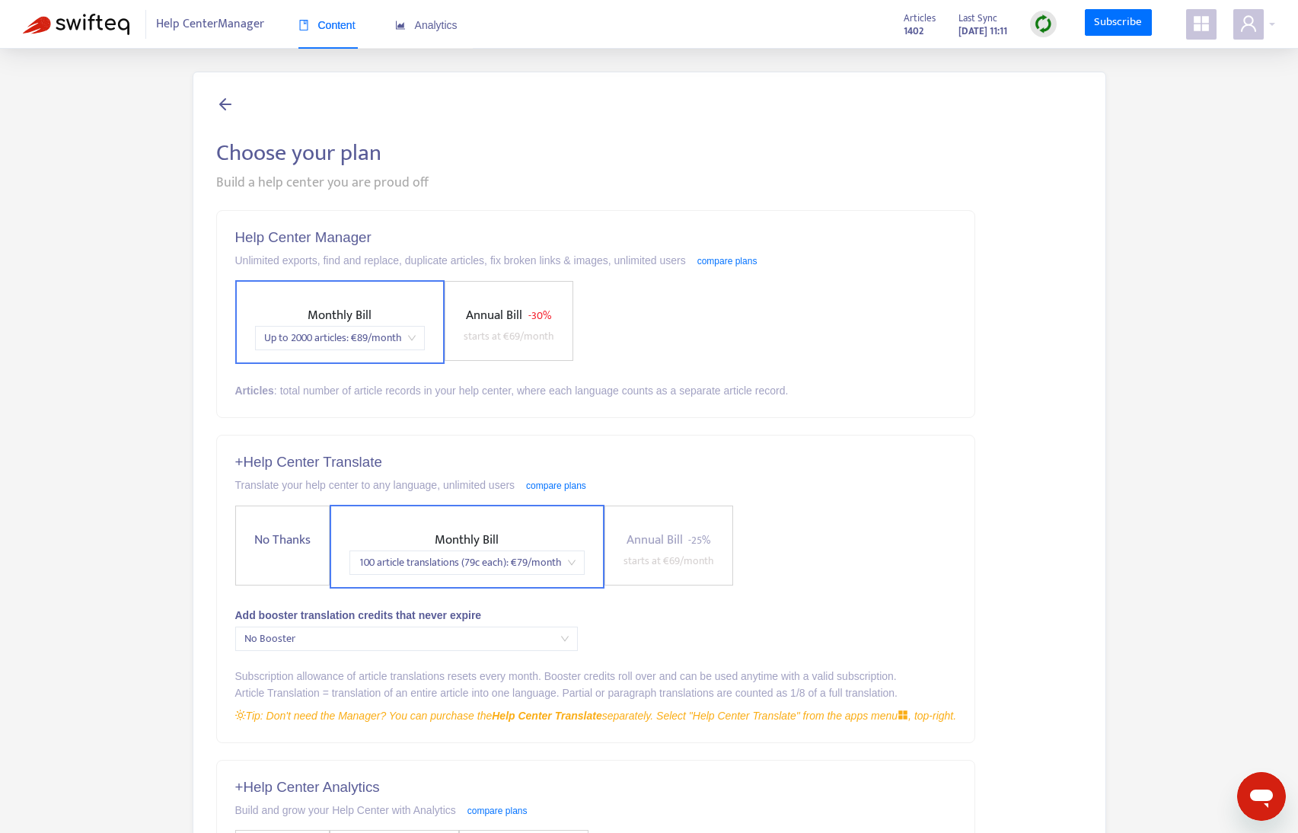
click at [366, 395] on div "Articles : total number of article records in your help center, where each lang…" at bounding box center [596, 390] width 722 height 17
